Goal: Transaction & Acquisition: Obtain resource

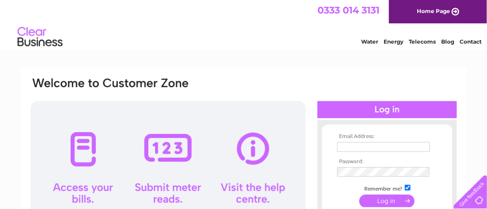
type input "office@carnellestates.com"
click at [378, 200] on input "submit" at bounding box center [386, 201] width 55 height 13
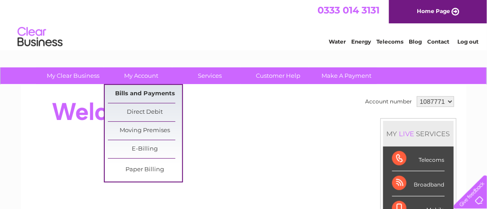
click at [136, 94] on link "Bills and Payments" at bounding box center [145, 94] width 74 height 18
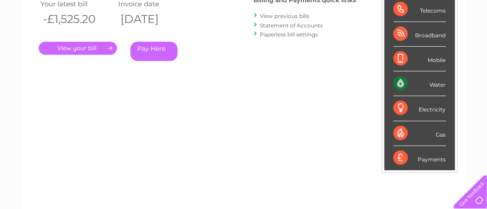
scroll to position [135, 0]
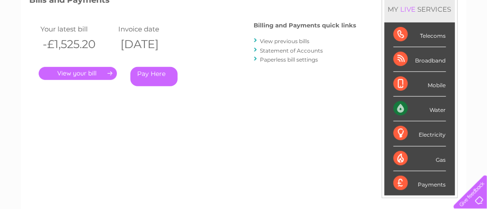
click at [78, 74] on link "." at bounding box center [78, 73] width 78 height 13
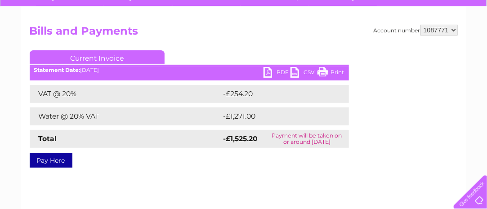
scroll to position [90, 0]
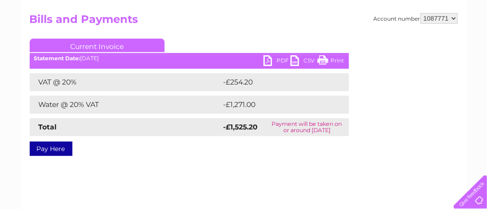
click at [271, 59] on link "PDF" at bounding box center [277, 61] width 27 height 13
